Goal: Navigation & Orientation: Find specific page/section

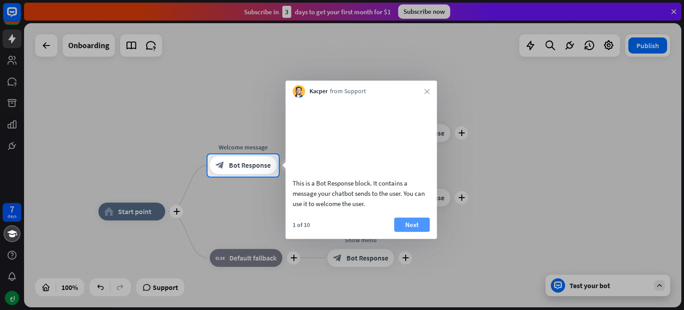
click at [417, 231] on button "Next" at bounding box center [412, 224] width 36 height 14
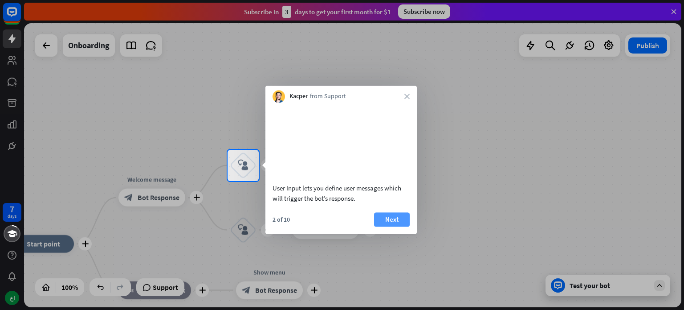
click at [396, 226] on button "Next" at bounding box center [392, 219] width 36 height 14
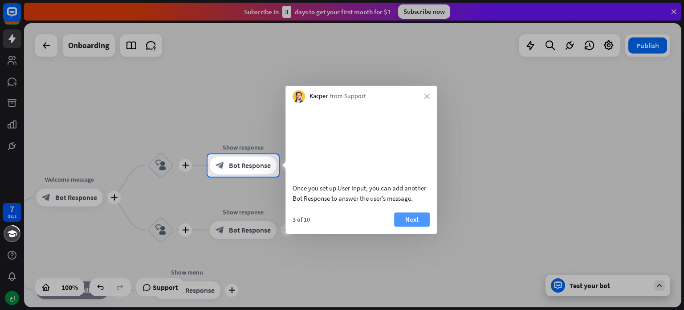
click at [414, 226] on button "Next" at bounding box center [412, 219] width 36 height 14
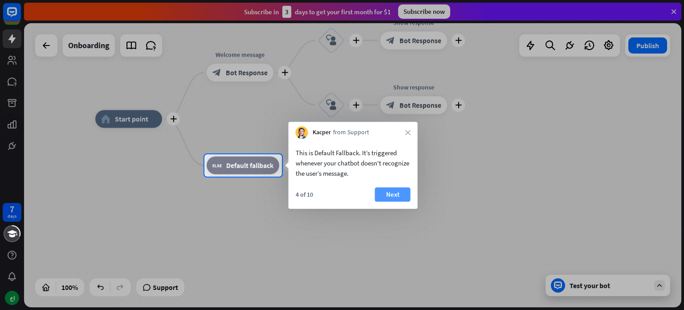
click at [387, 192] on button "Next" at bounding box center [393, 194] width 36 height 14
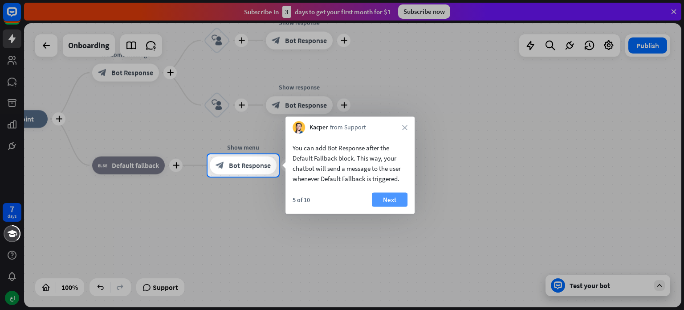
click at [386, 196] on button "Next" at bounding box center [390, 199] width 36 height 14
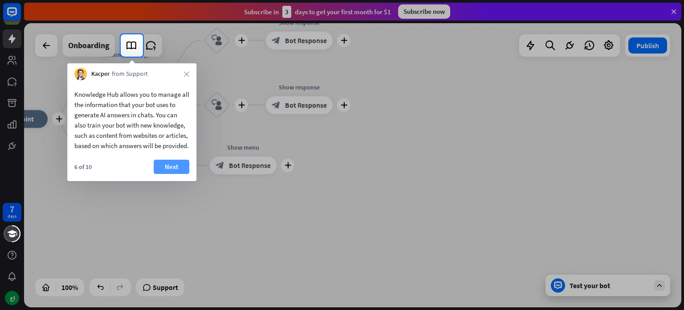
click at [172, 173] on button "Next" at bounding box center [172, 166] width 36 height 14
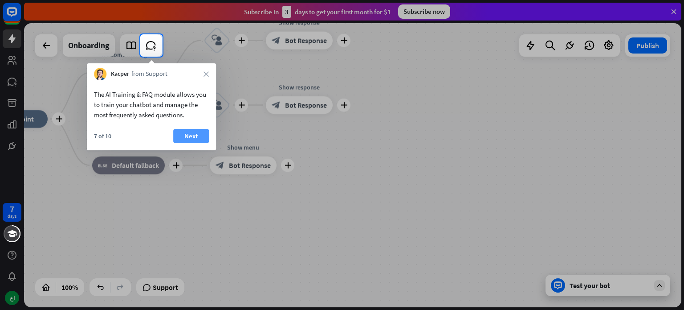
click at [182, 136] on button "Next" at bounding box center [191, 136] width 36 height 14
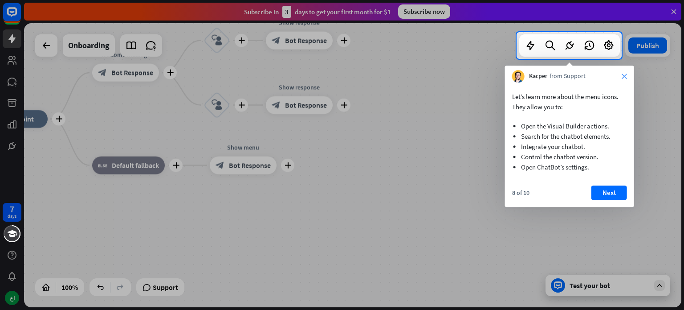
click at [625, 75] on icon "close" at bounding box center [624, 76] width 5 height 5
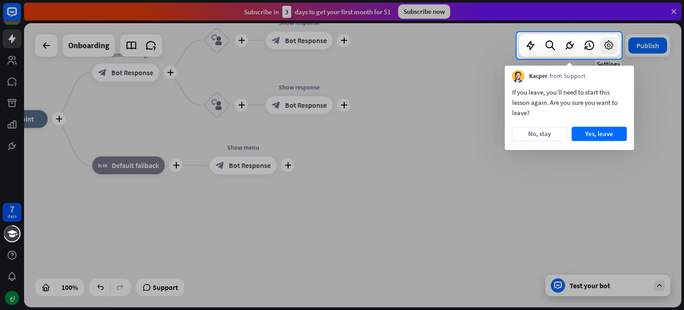
click at [611, 47] on icon at bounding box center [609, 46] width 12 height 12
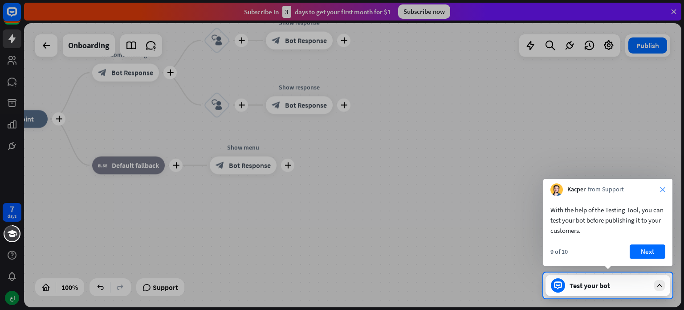
click at [661, 188] on icon "close" at bounding box center [662, 189] width 5 height 5
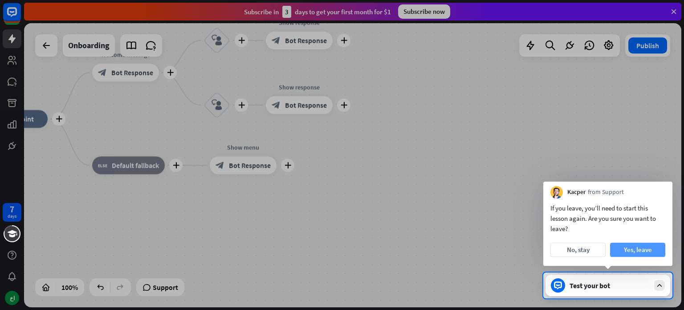
click at [644, 252] on button "Yes, leave" at bounding box center [637, 249] width 55 height 14
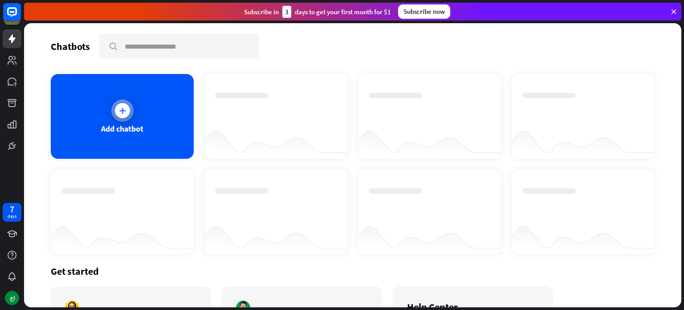
click at [118, 118] on div at bounding box center [122, 110] width 22 height 22
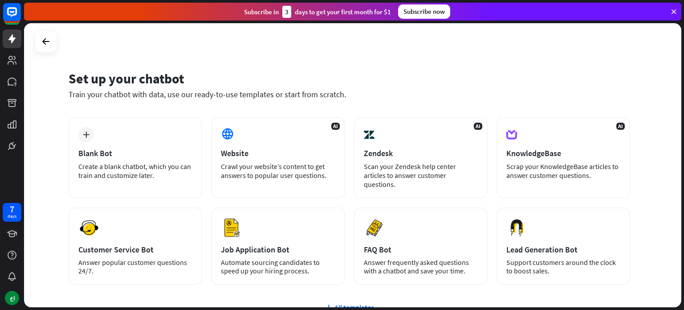
click at [325, 12] on div "Subscribe [DATE] to get your first month for $1" at bounding box center [317, 12] width 147 height 12
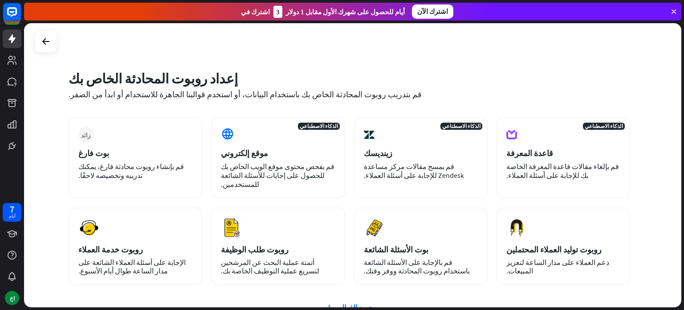
click at [355, 44] on div "إعداد روبوت المحادثة الخاص بك قم بتدريب روبوت المحادثة الخاص بك باستخدام البيان…" at bounding box center [353, 165] width 658 height 284
click at [676, 9] on icon at bounding box center [674, 12] width 8 height 8
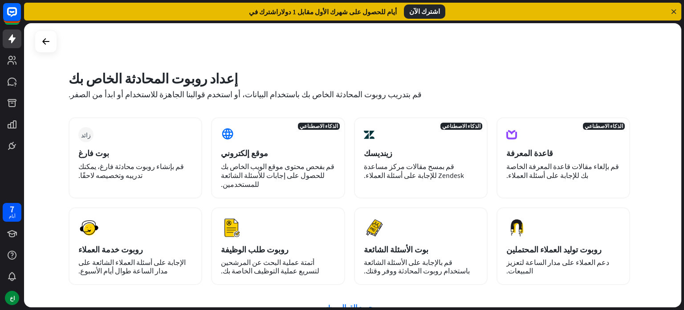
click at [676, 9] on icon at bounding box center [674, 12] width 8 height 8
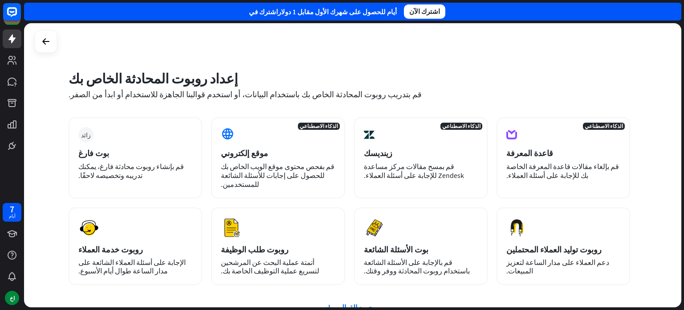
click at [676, 9] on div "اشترك في أيام للحصول على شهرك الأول مقابل 1 دولار اشترك الآن" at bounding box center [353, 12] width 658 height 18
click at [12, 80] on icon at bounding box center [12, 82] width 9 height 8
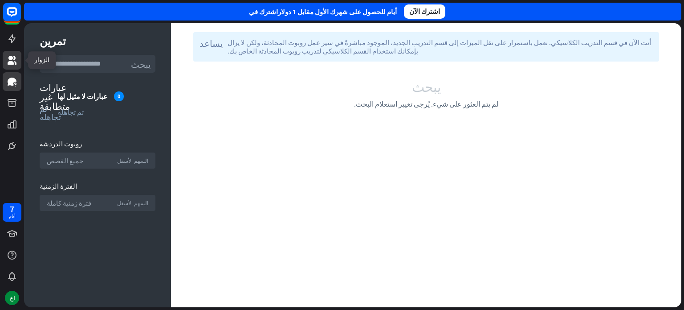
click at [12, 58] on icon at bounding box center [12, 60] width 9 height 9
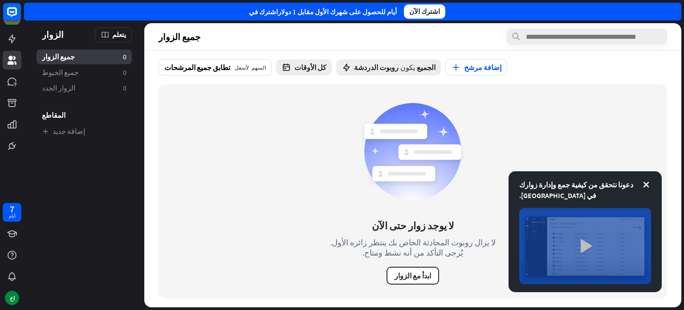
click at [584, 245] on img at bounding box center [585, 246] width 132 height 76
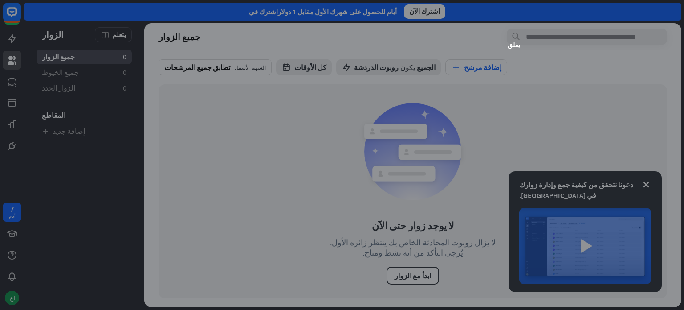
click at [228, 283] on div "يغلق" at bounding box center [342, 155] width 684 height 310
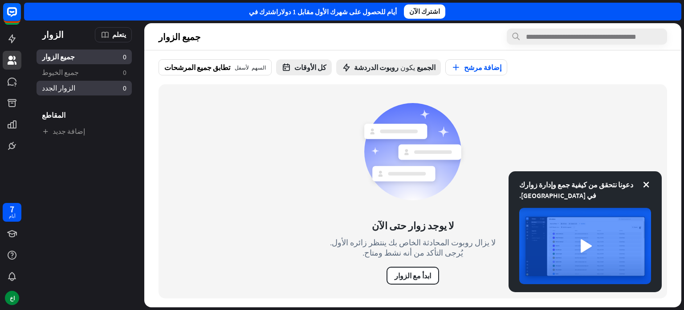
click at [73, 86] on link "الزوار الجدد 0" at bounding box center [84, 88] width 95 height 15
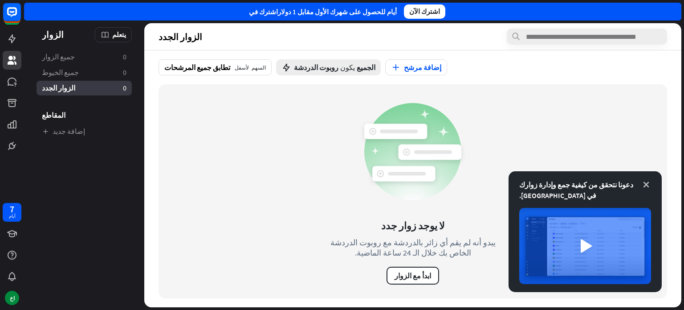
click at [646, 184] on icon at bounding box center [646, 184] width 9 height 9
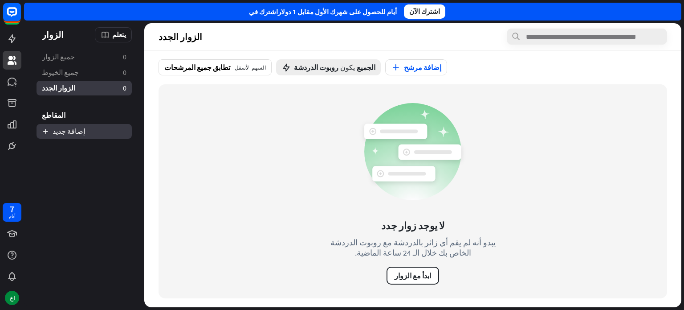
click at [66, 127] on font "إضافة جديد" at bounding box center [69, 131] width 33 height 9
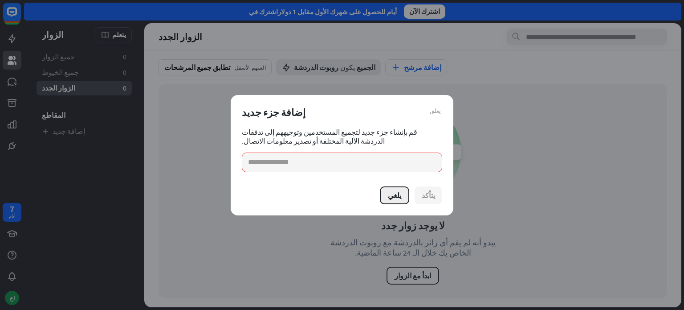
click at [400, 198] on font "يلغي" at bounding box center [394, 195] width 13 height 9
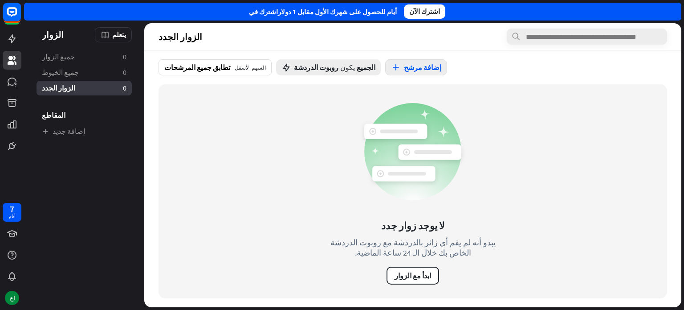
click at [391, 65] on icon "button" at bounding box center [395, 67] width 9 height 9
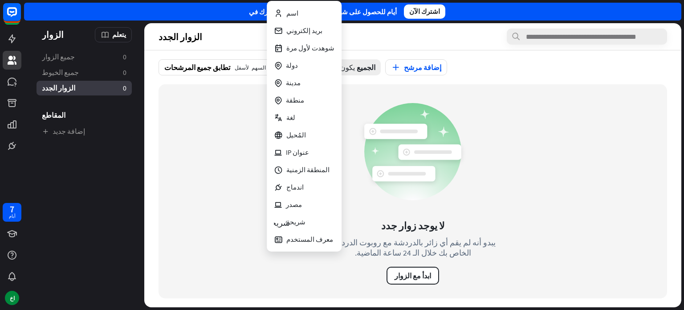
click at [452, 150] on rect at bounding box center [430, 151] width 63 height 15
